Goal: Task Accomplishment & Management: Manage account settings

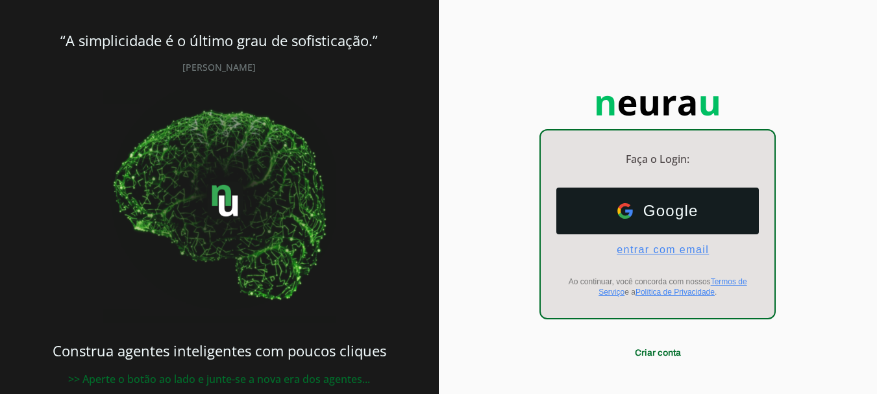
click at [657, 250] on span "entrar com email" at bounding box center [657, 250] width 103 height 12
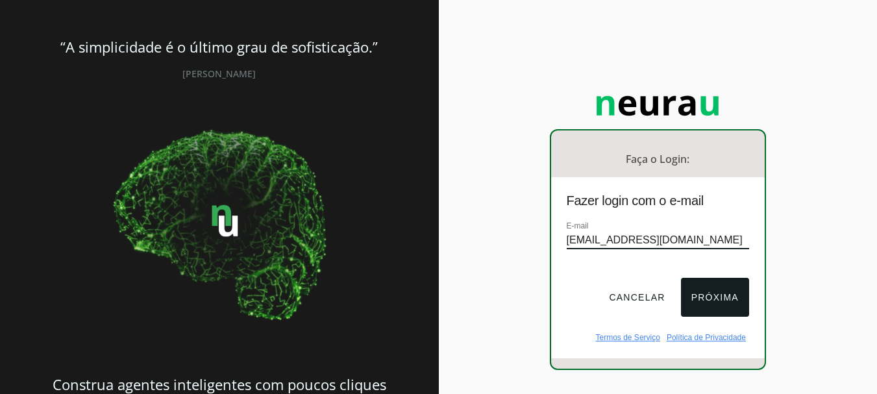
type input "[EMAIL_ADDRESS][DOMAIN_NAME]"
click at [722, 295] on button "Próxima" at bounding box center [715, 297] width 68 height 39
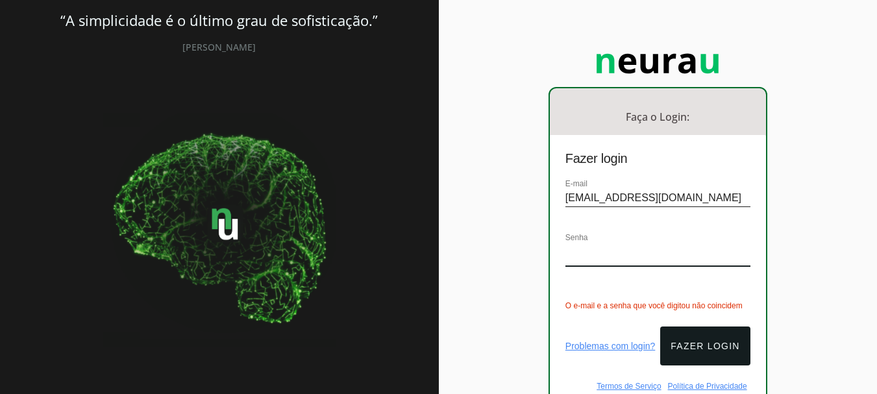
scroll to position [65, 0]
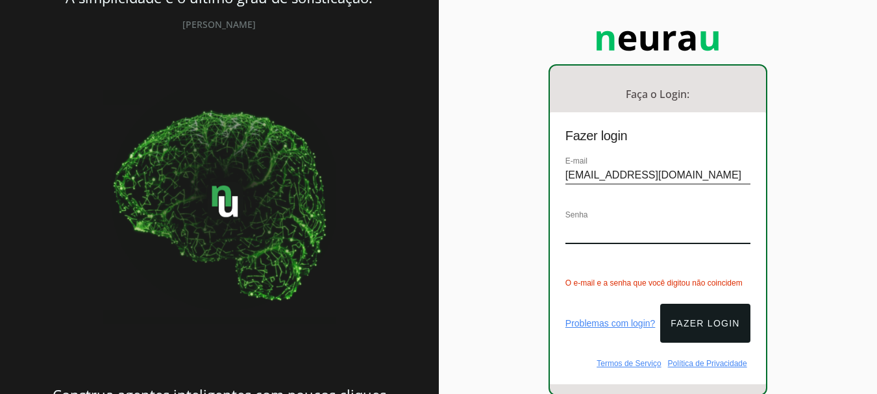
click at [587, 318] on link "Problemas com login?" at bounding box center [610, 323] width 90 height 10
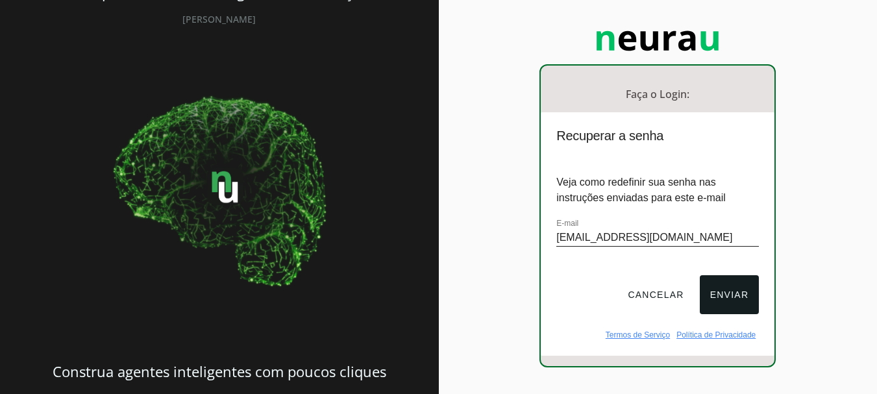
scroll to position [61, 0]
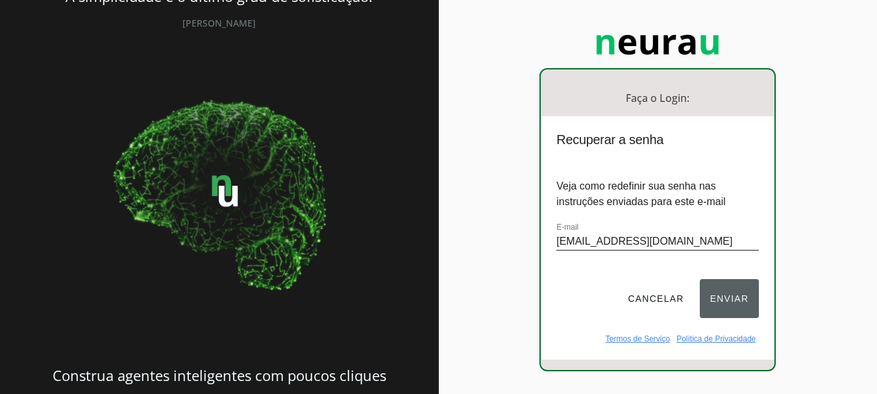
click at [718, 293] on button "Enviar" at bounding box center [730, 298] width 60 height 39
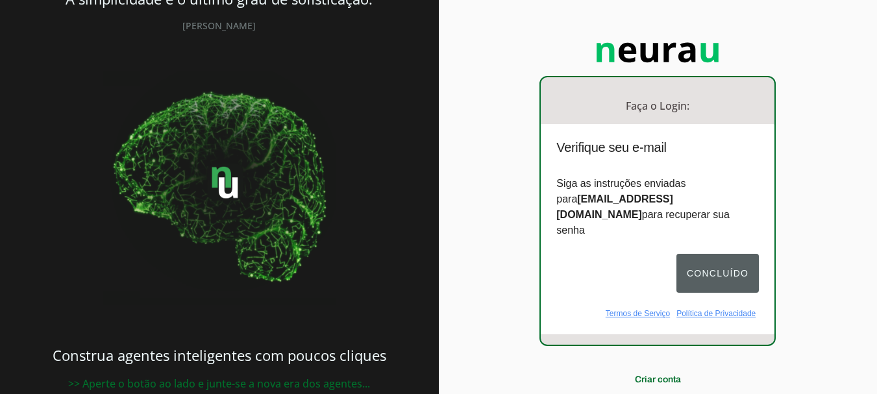
click at [701, 254] on button "Concluído" at bounding box center [717, 273] width 82 height 39
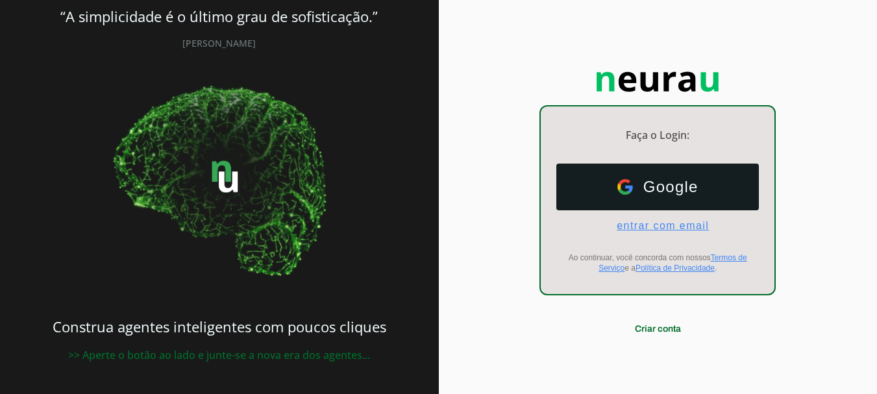
click at [678, 226] on span "entrar com email" at bounding box center [657, 226] width 103 height 12
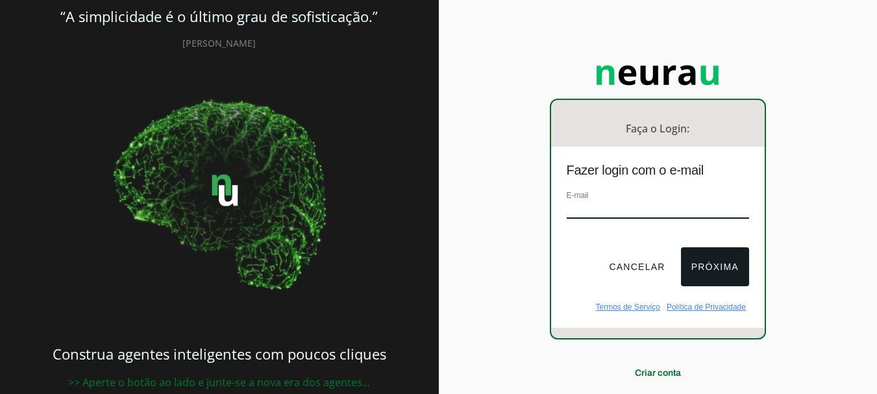
click at [629, 205] on input "email" at bounding box center [658, 210] width 182 height 18
type input "[EMAIL_ADDRESS][DOMAIN_NAME]"
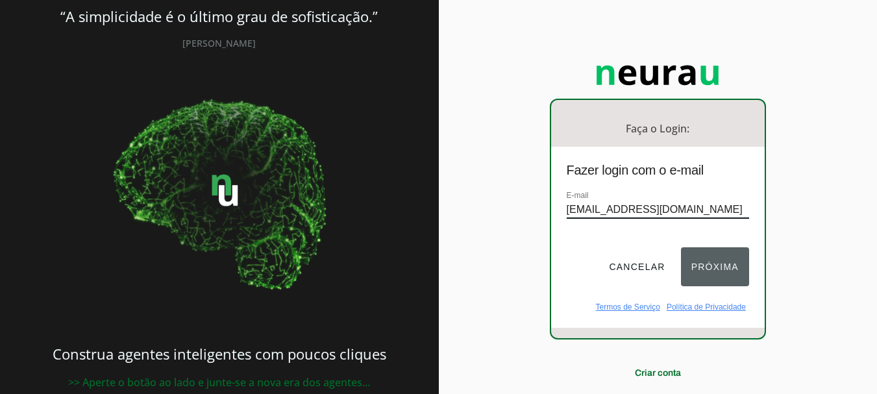
click at [704, 261] on button "Próxima" at bounding box center [715, 266] width 68 height 39
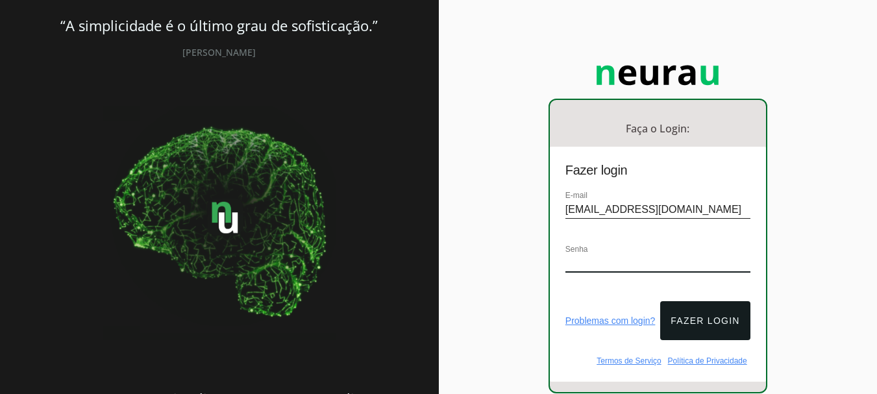
scroll to position [40, 0]
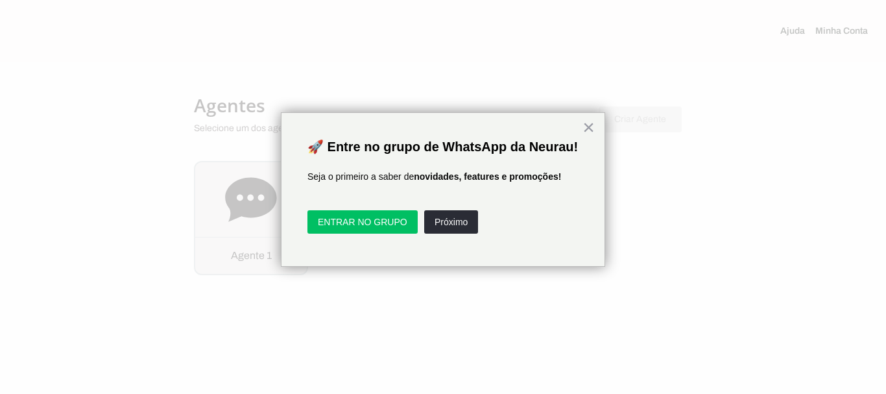
click at [247, 191] on div at bounding box center [443, 197] width 886 height 394
click at [461, 234] on button "Próximo" at bounding box center [451, 221] width 54 height 23
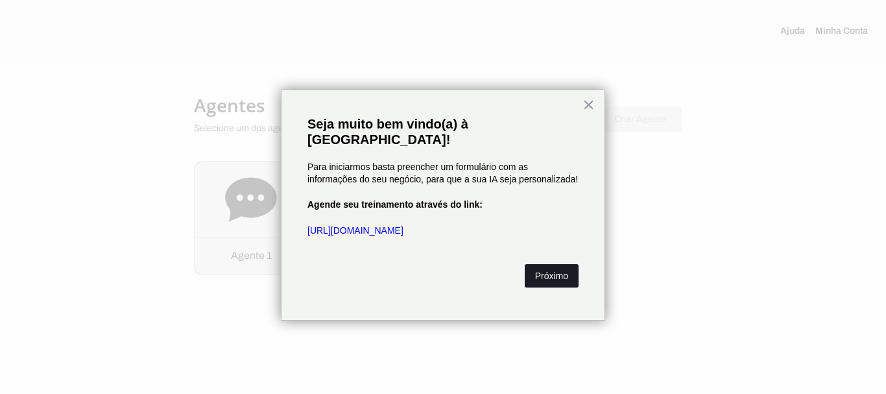
click at [546, 264] on button "Próximo" at bounding box center [552, 275] width 54 height 23
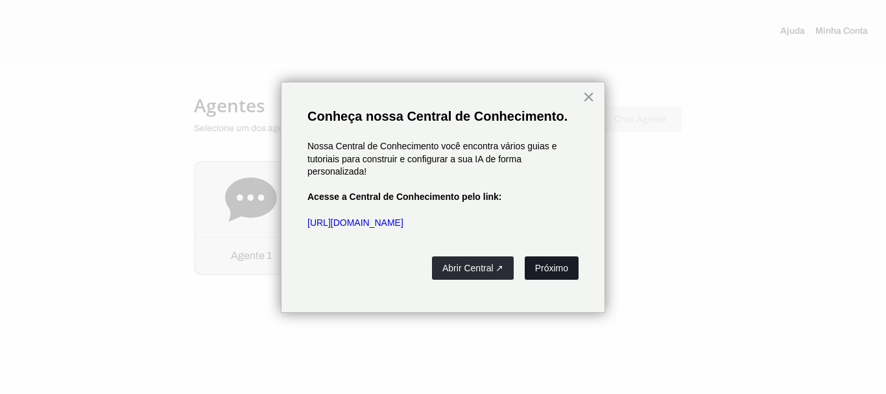
click at [550, 270] on button "Próximo" at bounding box center [552, 267] width 54 height 23
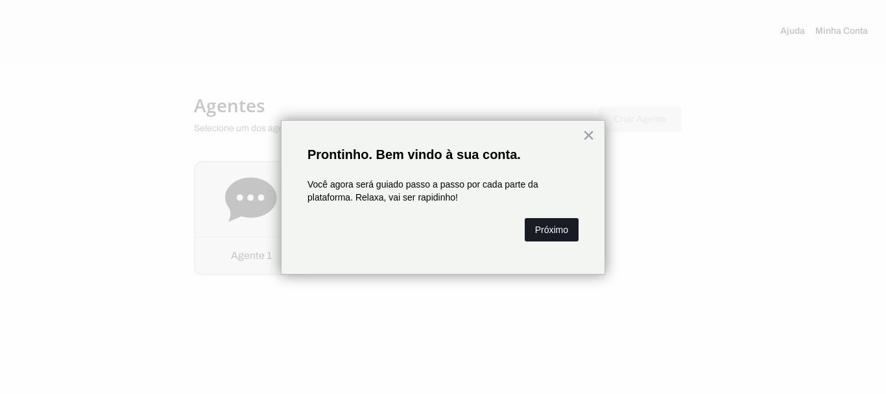
click at [560, 232] on button "Próximo" at bounding box center [552, 229] width 54 height 23
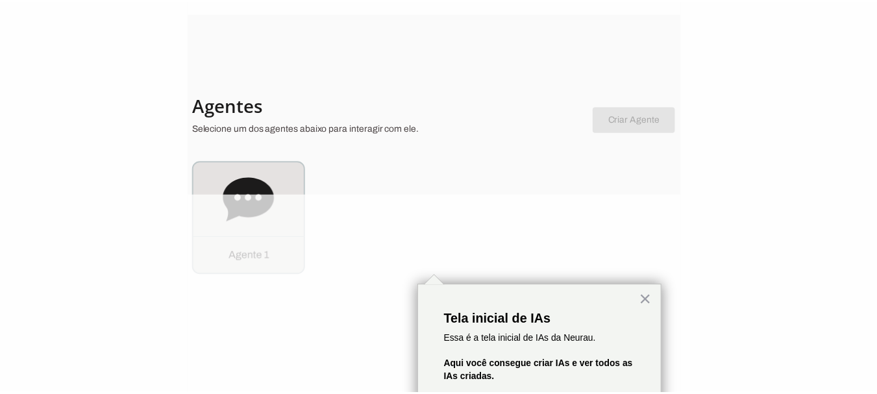
scroll to position [80, 0]
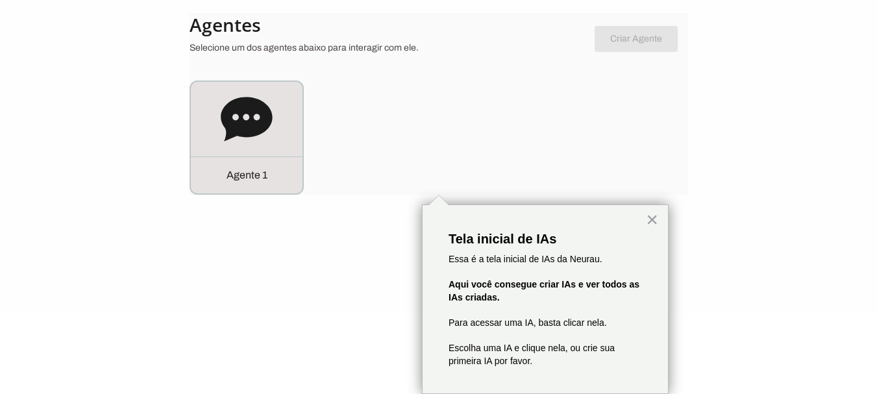
click at [659, 219] on div "× Tela inicial de IAs Essa é a tela inicial de IAs da Neurau. Aqui você consegu…" at bounding box center [545, 298] width 247 height 189
click at [654, 219] on button "×" at bounding box center [652, 219] width 12 height 21
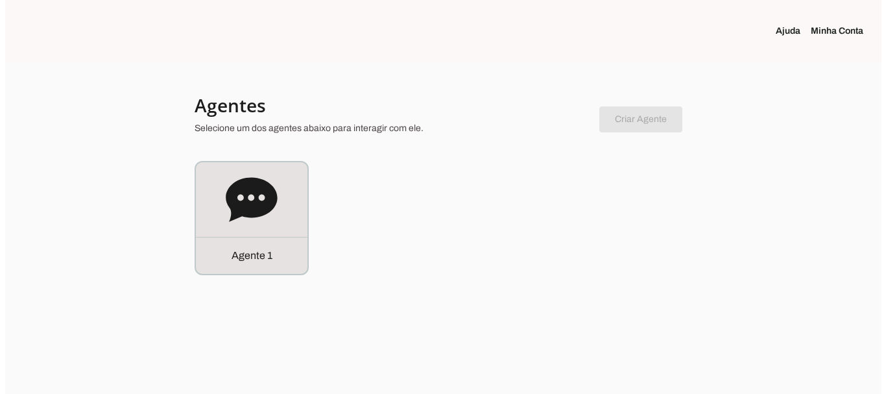
scroll to position [0, 0]
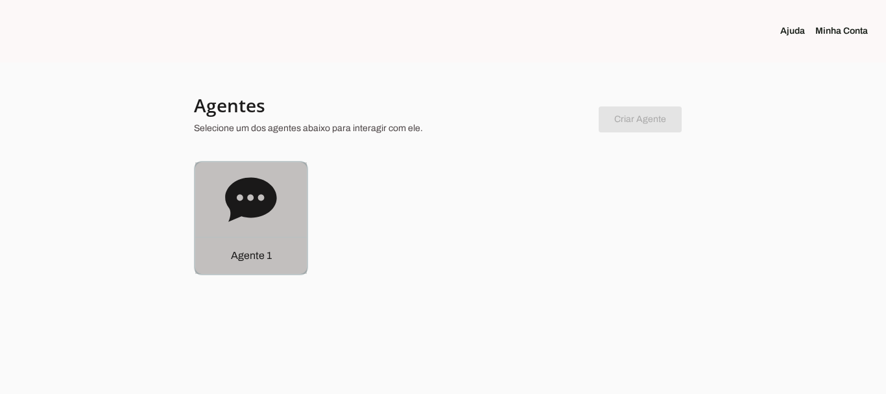
click at [202, 220] on div "Agente 1" at bounding box center [251, 218] width 112 height 112
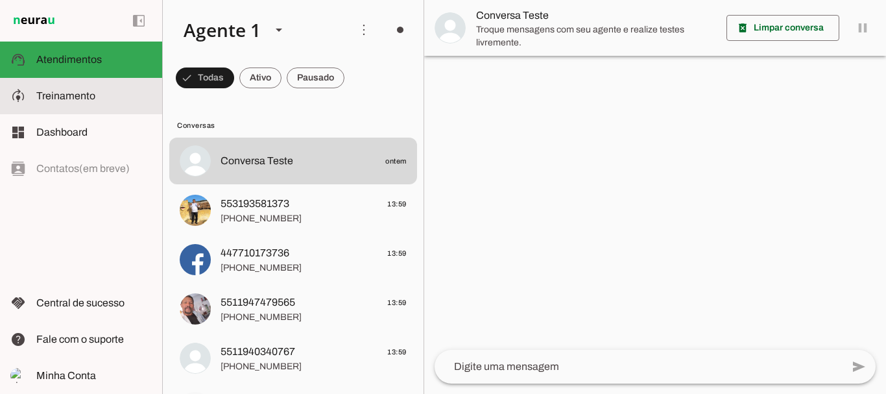
click at [88, 98] on span "Treinamento" at bounding box center [65, 95] width 59 height 11
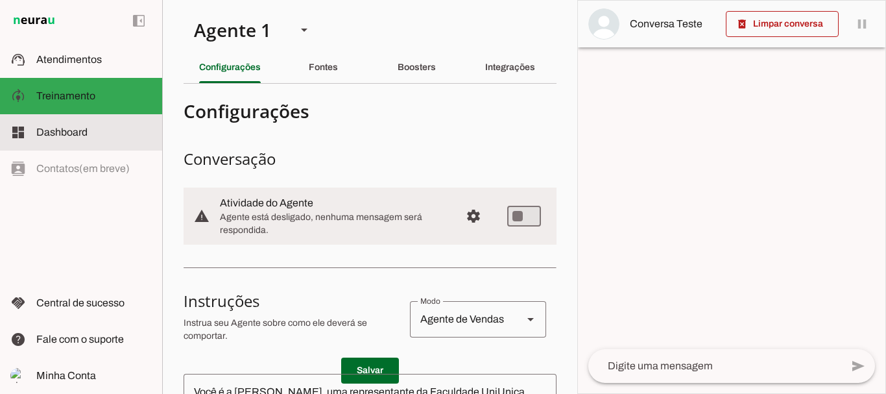
click at [75, 128] on span "Dashboard" at bounding box center [61, 132] width 51 height 11
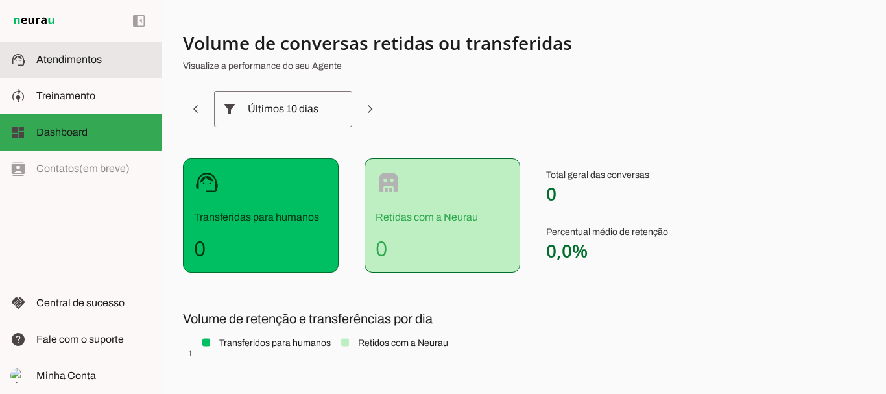
click at [78, 58] on span "Atendimentos" at bounding box center [69, 59] width 66 height 11
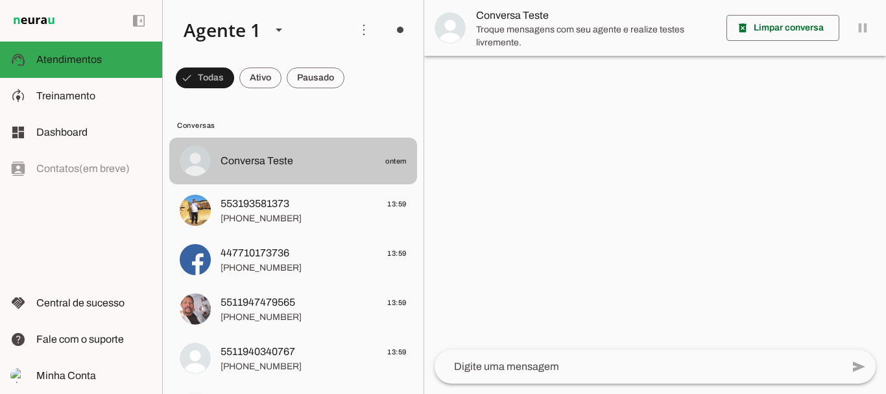
click at [232, 156] on span "Conversa Teste" at bounding box center [257, 161] width 73 height 16
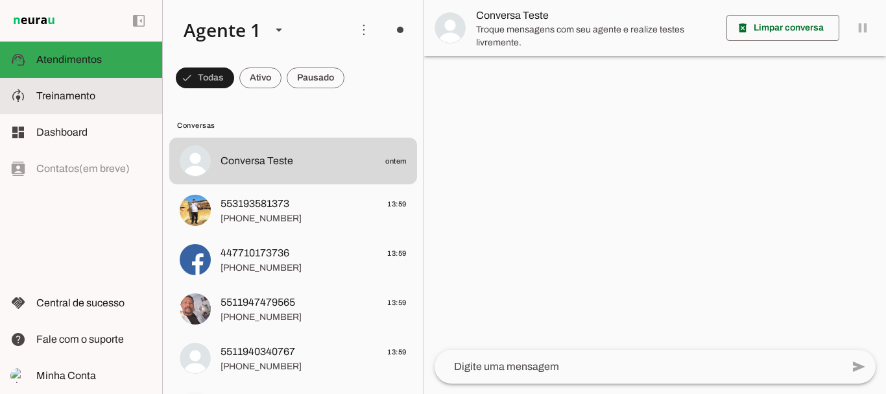
click at [93, 92] on span "Treinamento" at bounding box center [65, 95] width 59 height 11
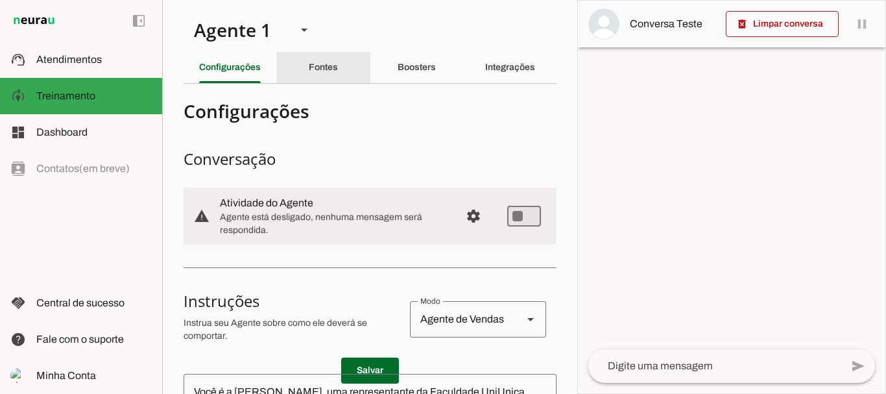
click at [324, 72] on div "Fontes" at bounding box center [323, 67] width 29 height 31
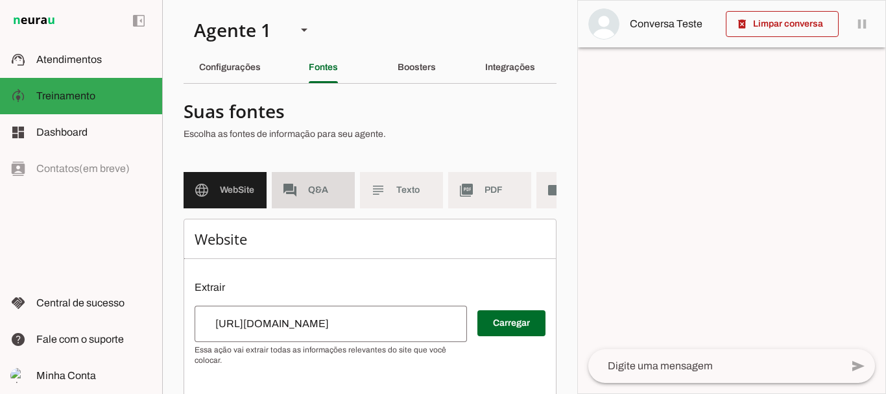
click at [313, 182] on md-item "forum Q&A" at bounding box center [313, 190] width 83 height 36
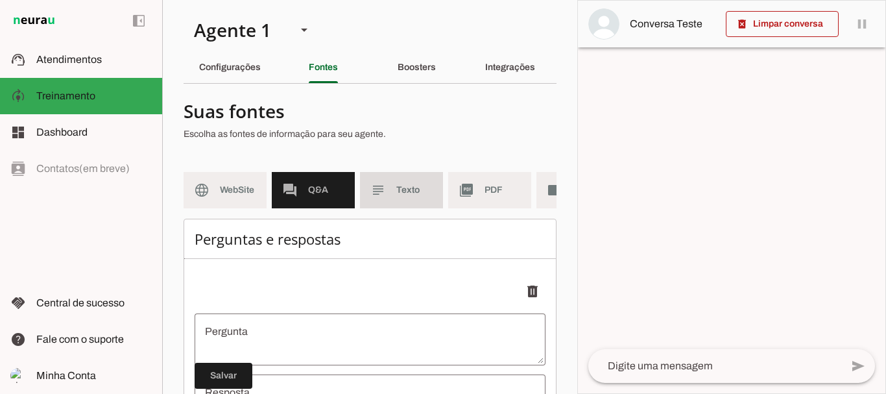
click at [414, 188] on span "Texto" at bounding box center [414, 190] width 36 height 13
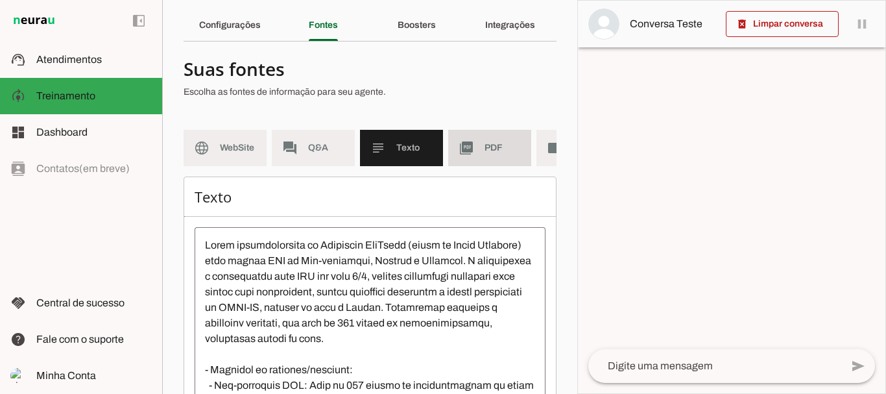
scroll to position [65, 0]
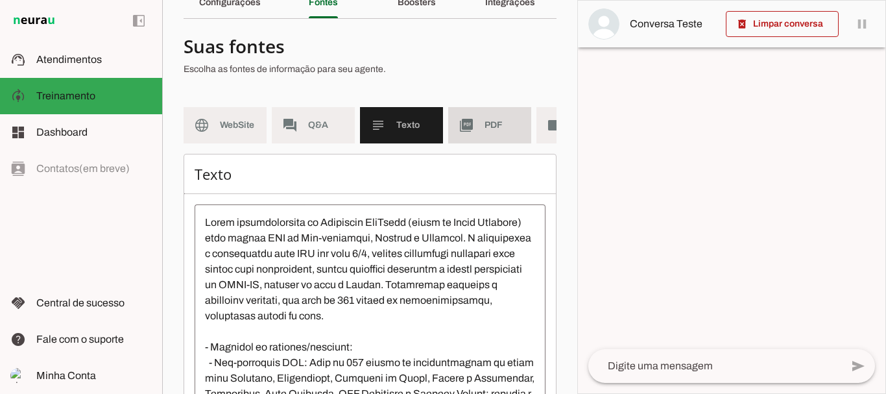
click at [488, 130] on span "PDF" at bounding box center [503, 125] width 36 height 13
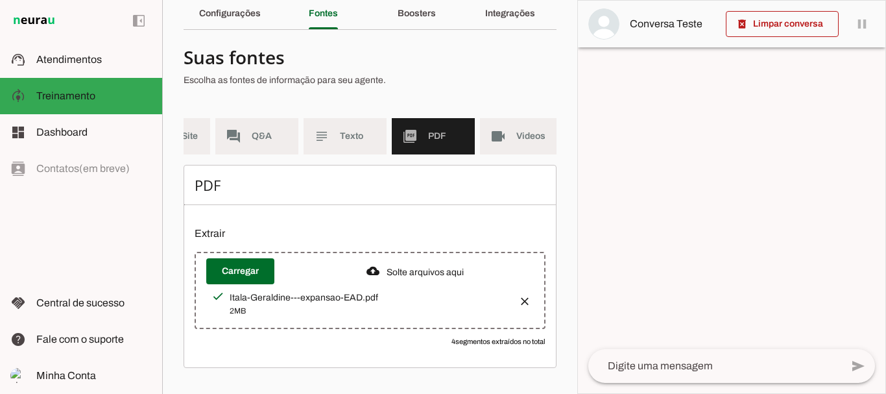
scroll to position [0, 73]
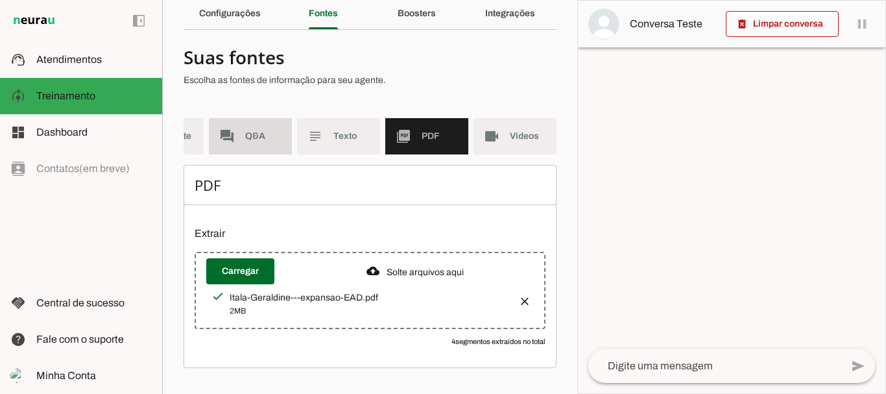
click at [232, 128] on md-item "forum Q&A" at bounding box center [250, 136] width 83 height 36
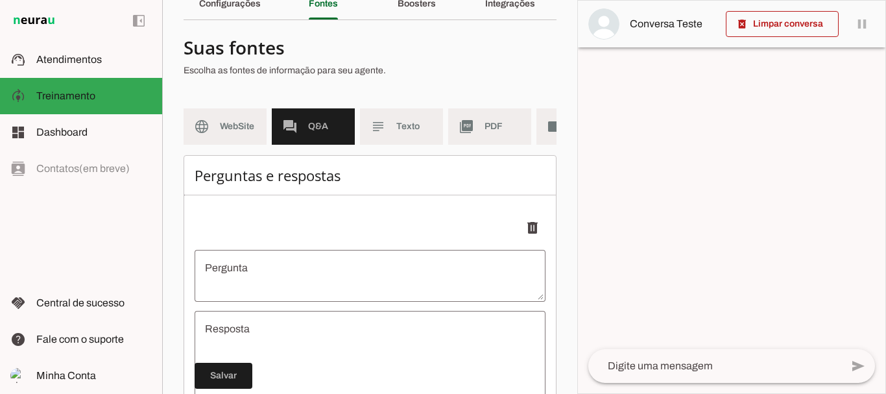
click at [219, 134] on md-item "language WebSite" at bounding box center [225, 126] width 83 height 36
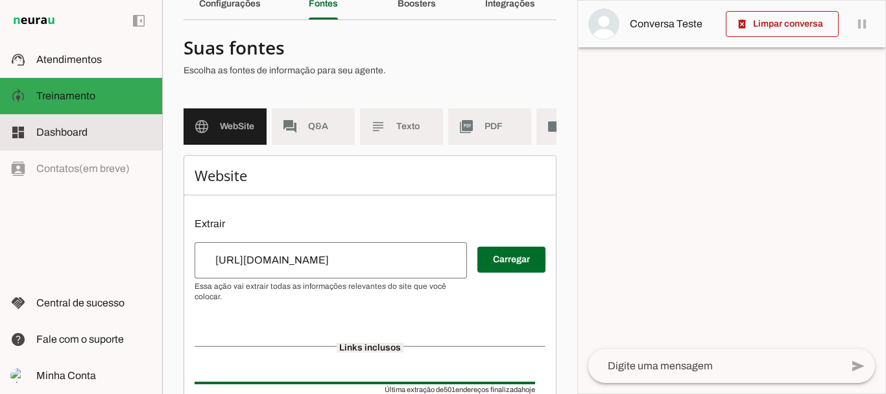
click at [111, 138] on slot at bounding box center [94, 133] width 116 height 16
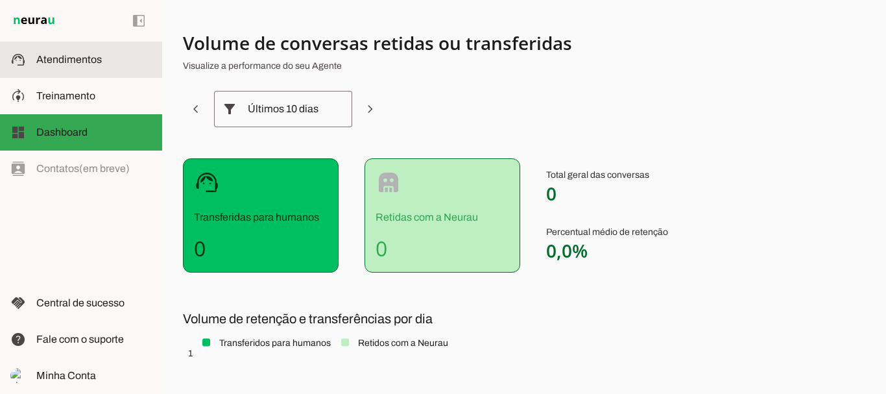
click at [90, 62] on span "Atendimentos" at bounding box center [69, 59] width 66 height 11
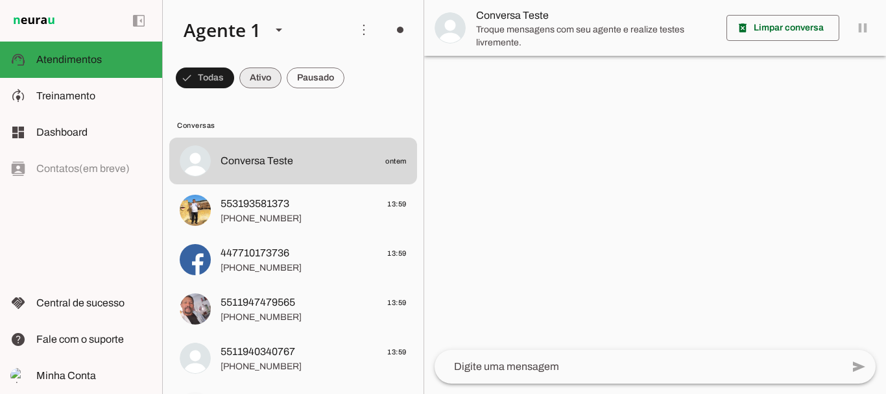
click at [234, 75] on span at bounding box center [205, 77] width 58 height 31
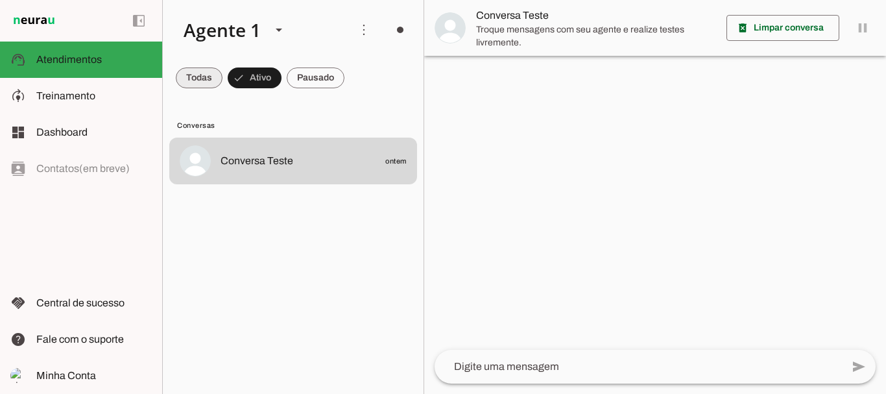
click at [207, 76] on span at bounding box center [199, 77] width 47 height 31
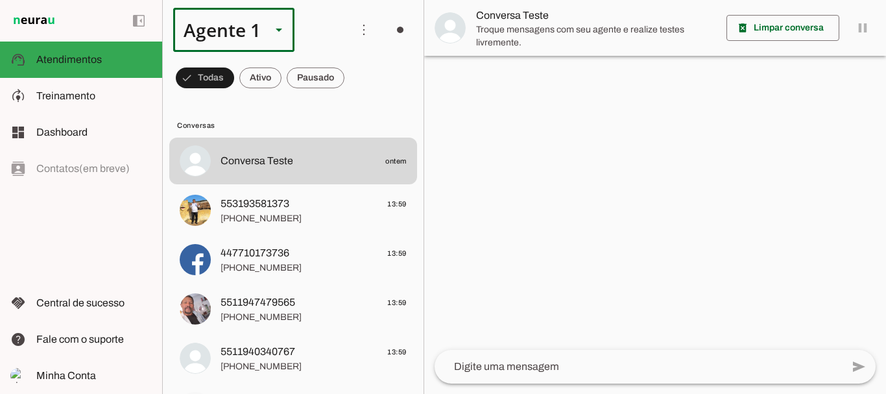
click at [281, 29] on icon at bounding box center [279, 30] width 6 height 3
click at [281, 29] on polygon at bounding box center [279, 30] width 6 height 3
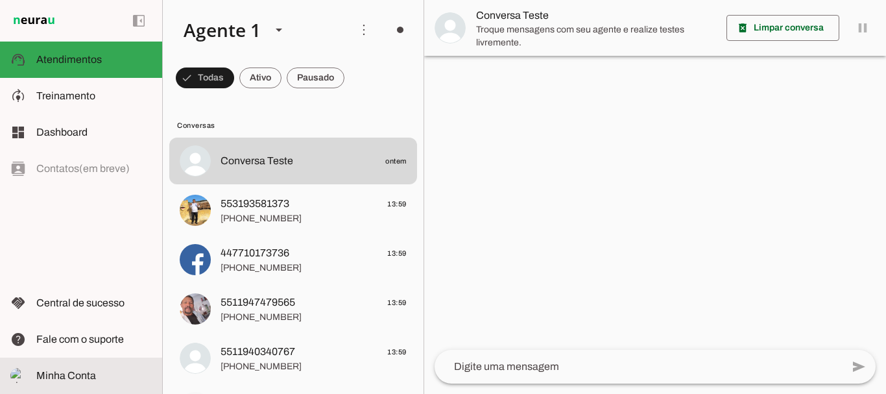
click at [76, 374] on span "Minha Conta" at bounding box center [66, 375] width 60 height 11
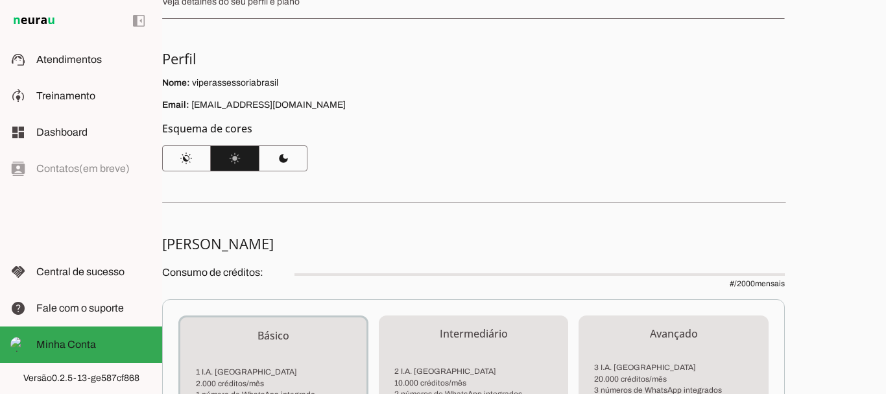
scroll to position [65, 0]
click at [191, 157] on span at bounding box center [186, 157] width 49 height 31
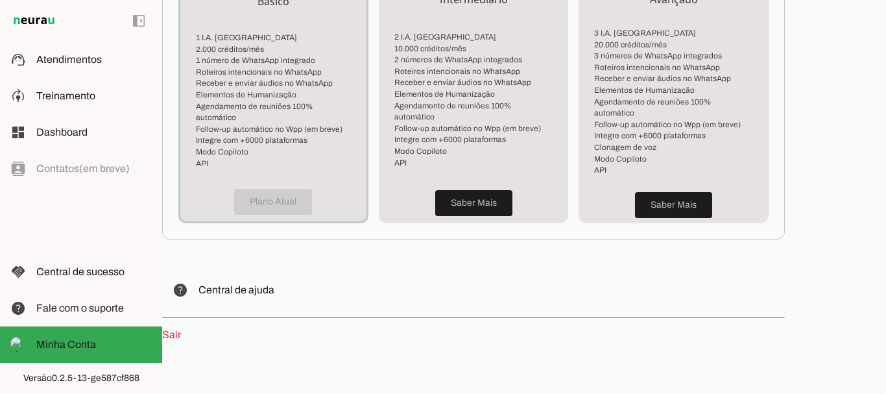
scroll to position [408, 0]
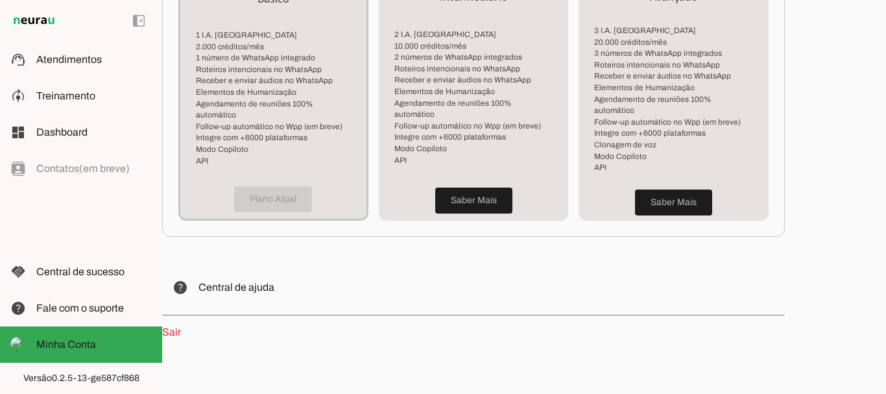
click at [178, 326] on link "Sair" at bounding box center [171, 331] width 19 height 11
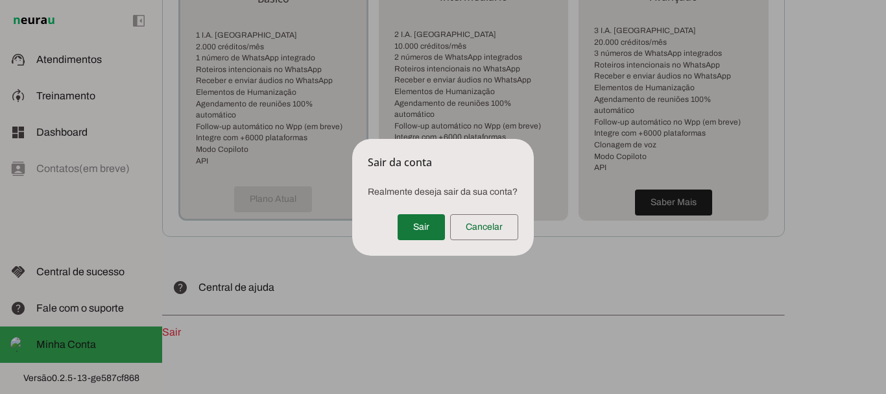
click at [424, 225] on span at bounding box center [421, 227] width 47 height 31
